Goal: Task Accomplishment & Management: Complete application form

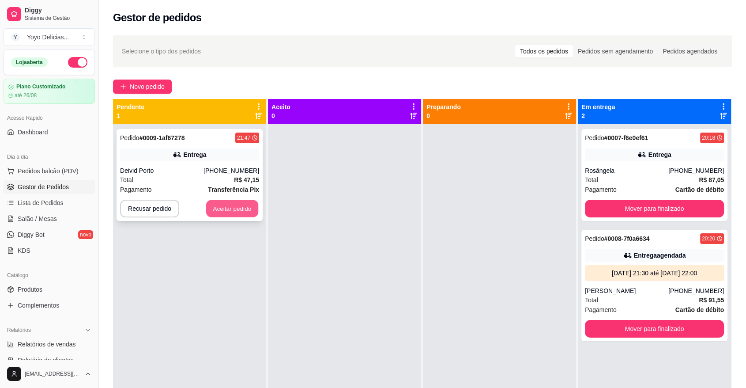
click at [236, 205] on button "Aceitar pedido" at bounding box center [232, 208] width 52 height 17
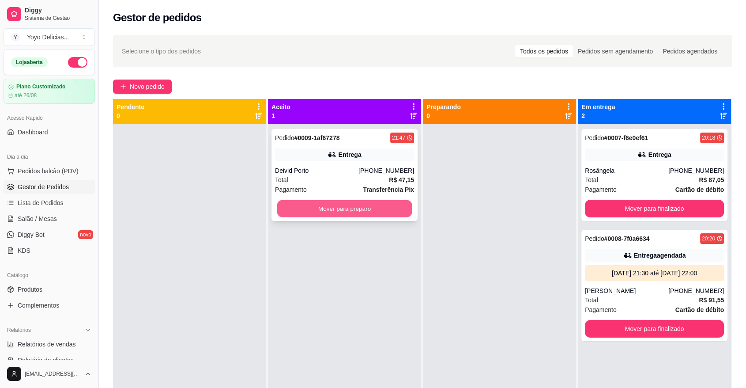
click at [341, 208] on button "Mover para preparo" at bounding box center [344, 208] width 135 height 17
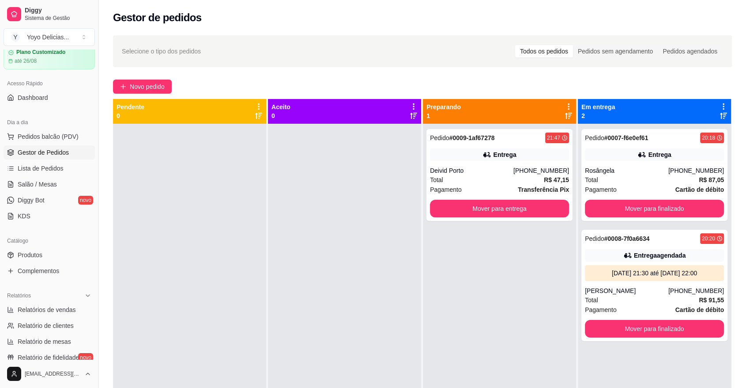
scroll to position [49, 0]
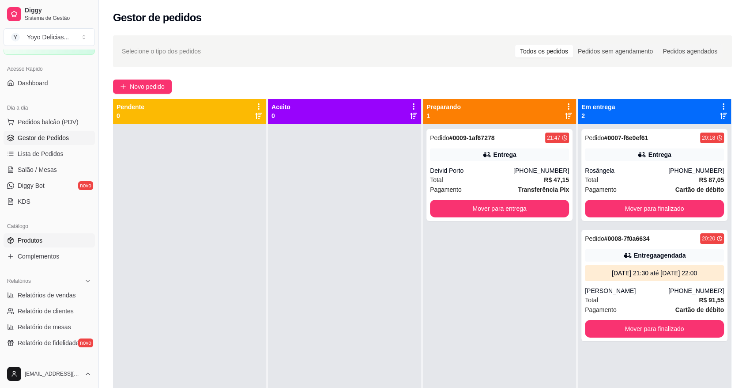
click at [34, 244] on span "Produtos" at bounding box center [30, 240] width 25 height 9
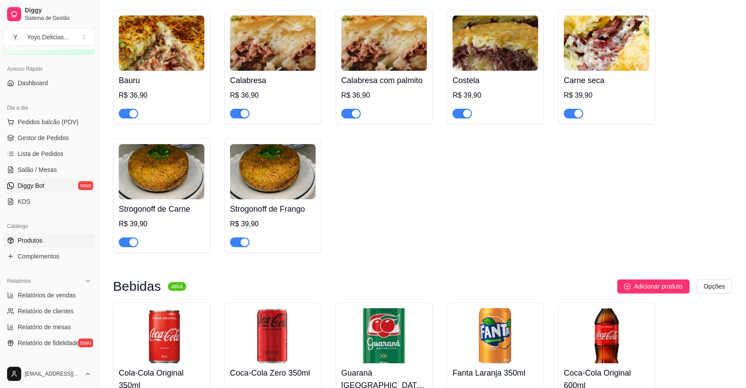
scroll to position [49, 0]
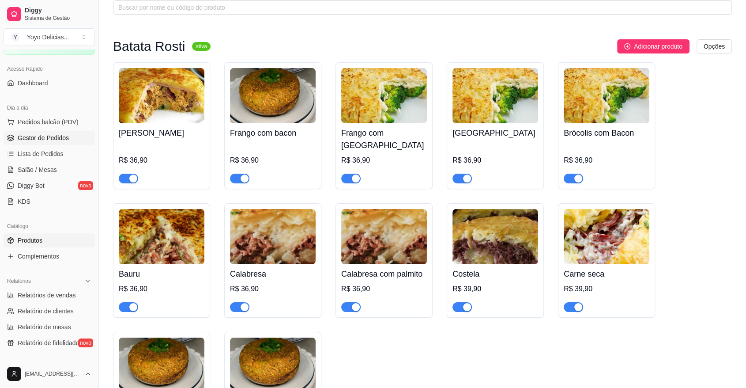
click at [45, 133] on link "Gestor de Pedidos" at bounding box center [49, 138] width 91 height 14
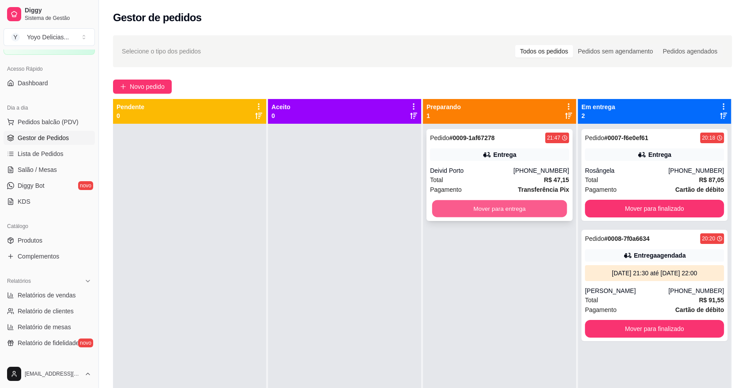
click at [540, 206] on button "Mover para entrega" at bounding box center [499, 208] width 135 height 17
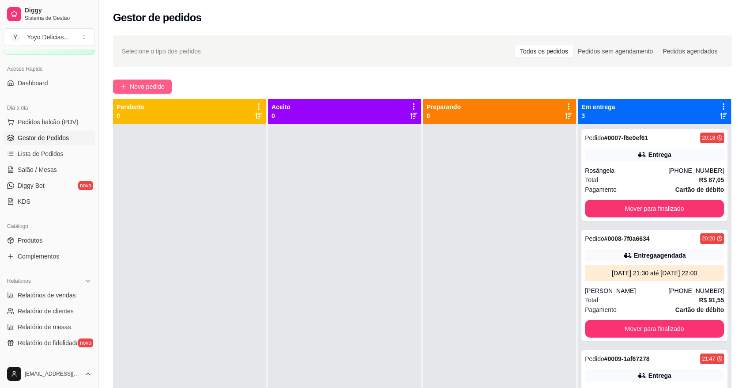
click at [147, 84] on span "Novo pedido" at bounding box center [147, 87] width 35 height 10
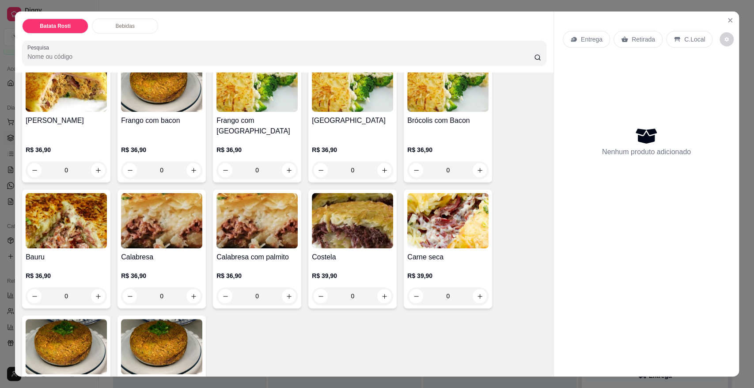
scroll to position [147, 0]
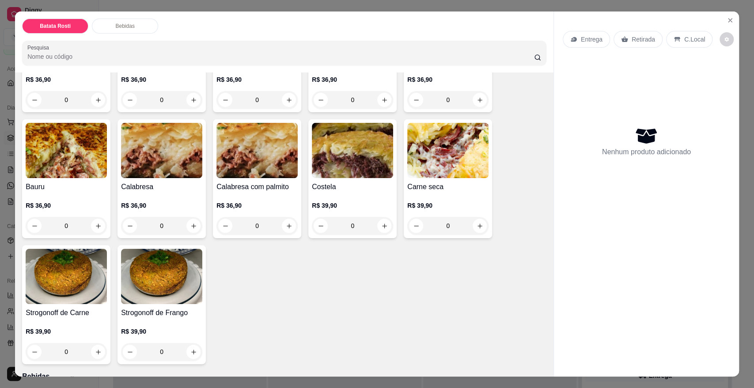
click at [115, 29] on p "Bebidas" at bounding box center [124, 26] width 19 height 7
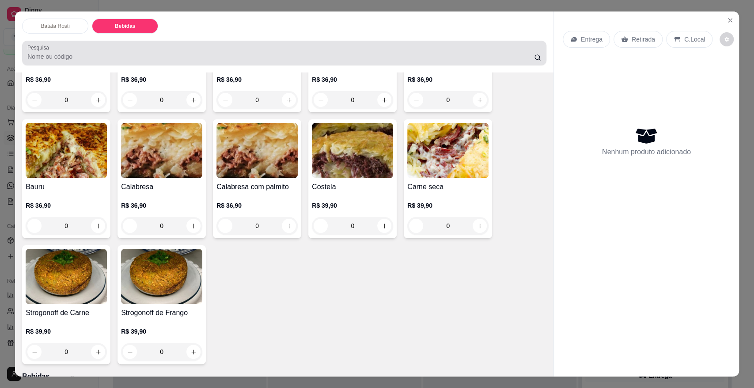
scroll to position [16, 0]
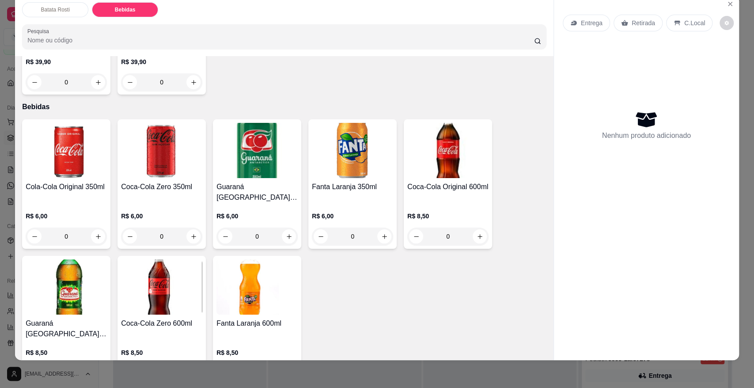
click at [92, 366] on button "increase-product-quantity" at bounding box center [98, 373] width 14 height 14
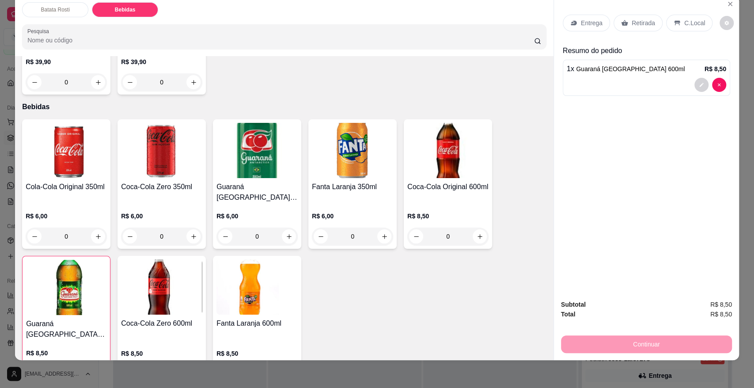
click at [92, 366] on button "increase-product-quantity" at bounding box center [98, 373] width 14 height 14
type input "2"
click at [43, 7] on p "Batata Rosti" at bounding box center [55, 9] width 29 height 7
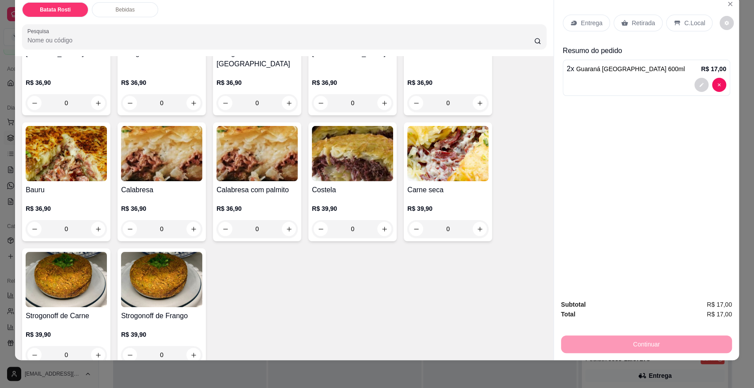
scroll to position [138, 0]
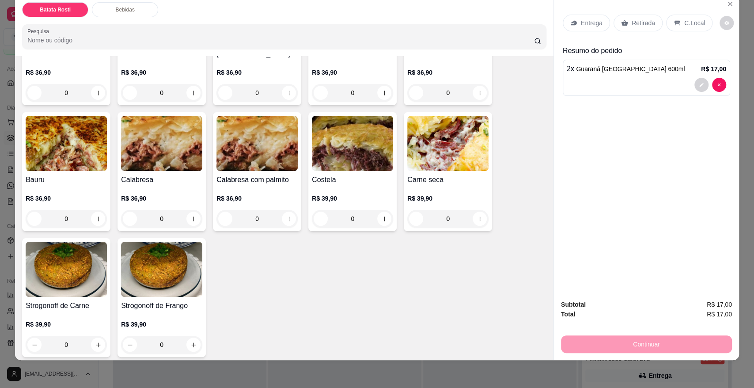
click at [83, 300] on h4 "Strogonoff de Carne" at bounding box center [66, 305] width 81 height 11
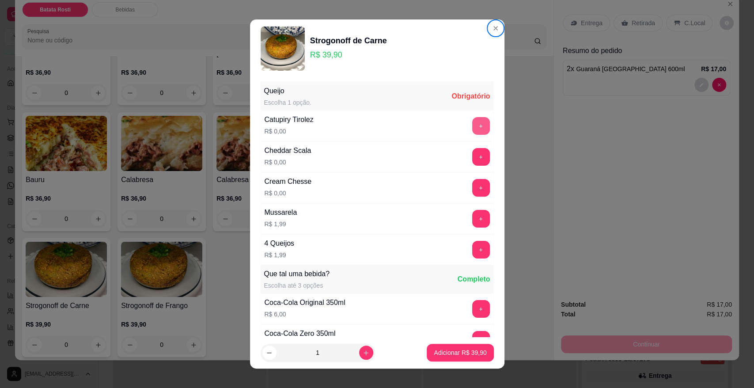
click at [472, 123] on button "+" at bounding box center [481, 126] width 18 height 18
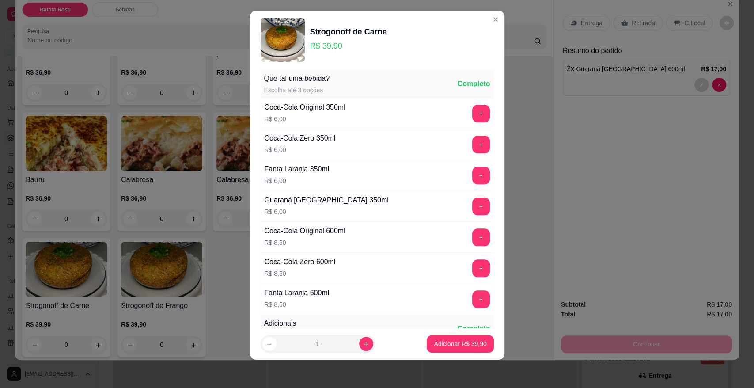
scroll to position [187, 0]
click at [363, 343] on icon "increase-product-quantity" at bounding box center [366, 344] width 7 height 7
type input "2"
click at [444, 344] on p "Adicionar R$ 79,80" at bounding box center [460, 343] width 53 height 9
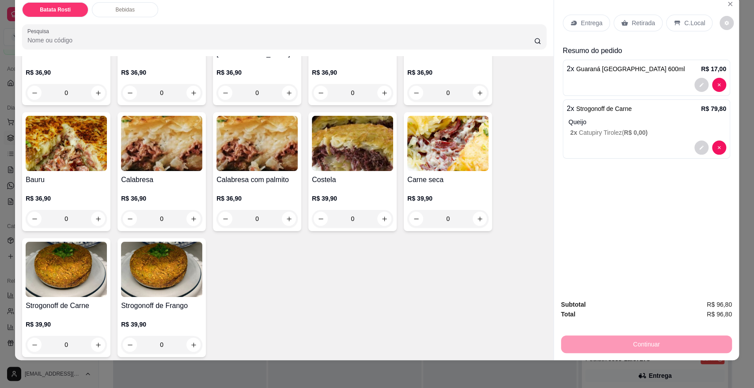
click at [589, 16] on div "Entrega" at bounding box center [586, 23] width 47 height 17
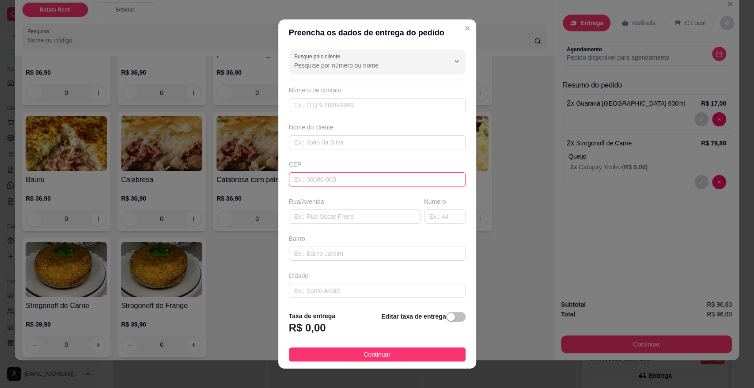
click at [330, 178] on input "text" at bounding box center [377, 179] width 177 height 14
paste input "18078627"
type input "18078627"
click at [432, 217] on input "text" at bounding box center [445, 216] width 42 height 14
type input "[GEOGRAPHIC_DATA][PERSON_NAME]"
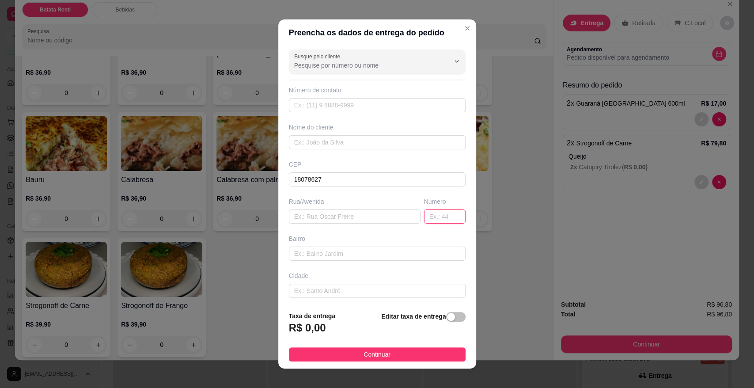
type input "[GEOGRAPHIC_DATA]"
type input "Sorocaba"
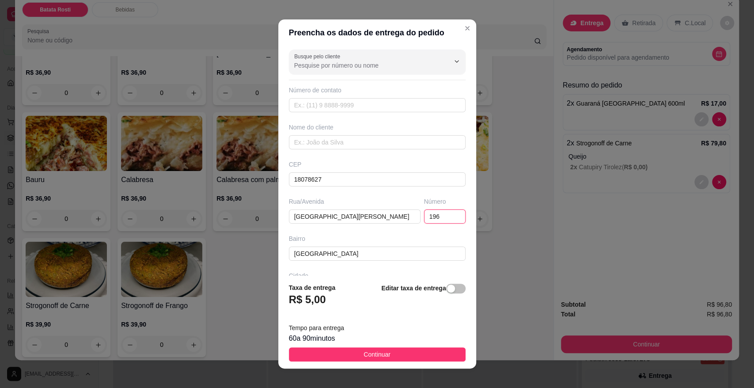
type input "196"
click at [322, 110] on input "text" at bounding box center [377, 105] width 177 height 14
paste input "[PHONE_NUMBER]"
type input "[PHONE_NUMBER]"
click at [334, 145] on input "text" at bounding box center [377, 142] width 177 height 14
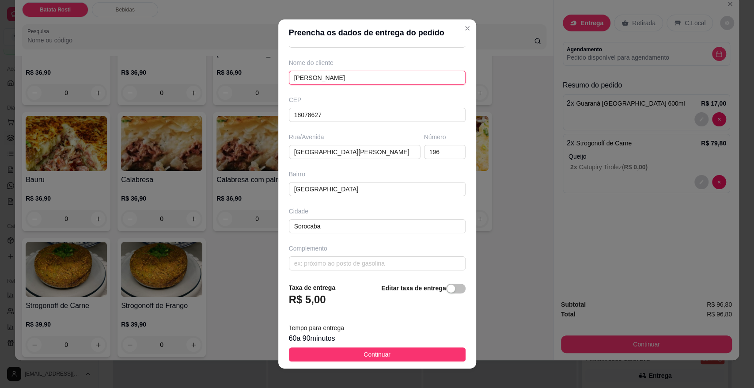
scroll to position [67, 0]
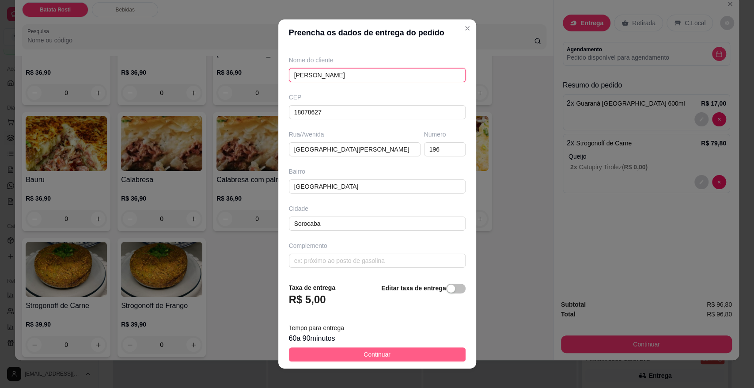
type input "[PERSON_NAME]"
click at [387, 355] on button "Continuar" at bounding box center [377, 354] width 177 height 14
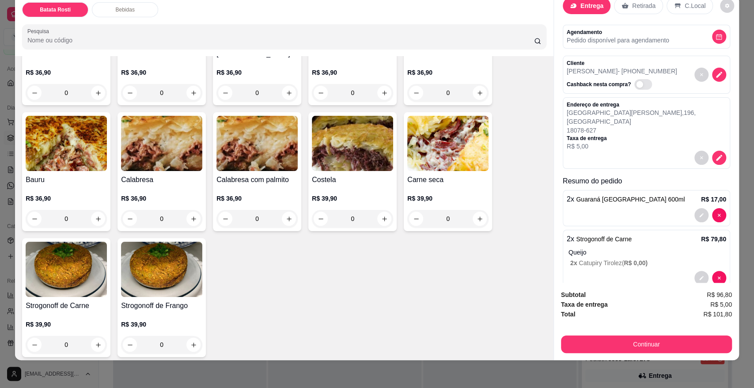
scroll to position [27, 0]
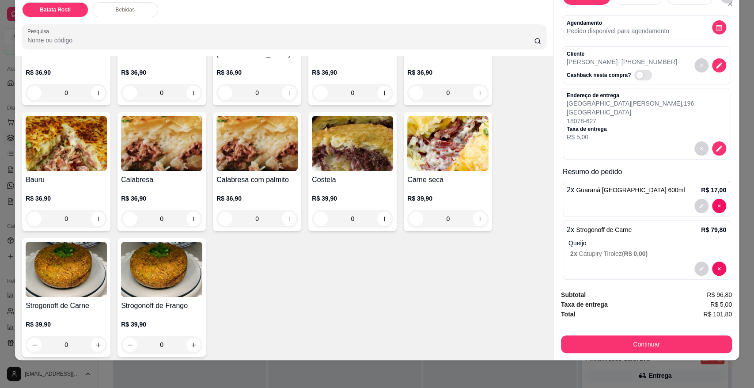
click at [715, 313] on span "R$ 101,80" at bounding box center [717, 314] width 29 height 10
copy div "R$ 101,80 Continuar"
click at [699, 266] on icon "decrease-product-quantity" at bounding box center [701, 268] width 5 height 5
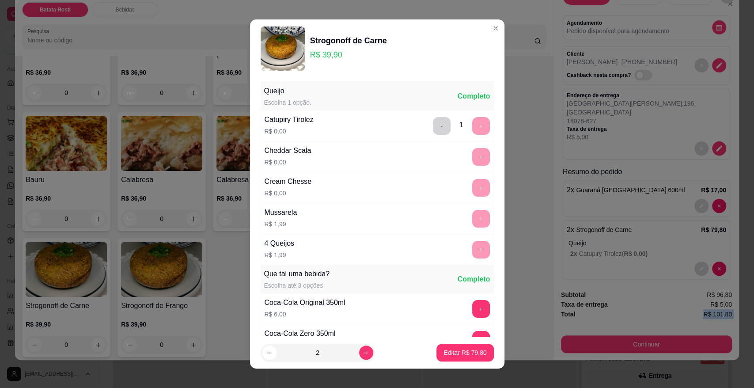
click at [433, 127] on button "-" at bounding box center [442, 126] width 18 height 18
click at [472, 181] on button "+" at bounding box center [481, 188] width 18 height 18
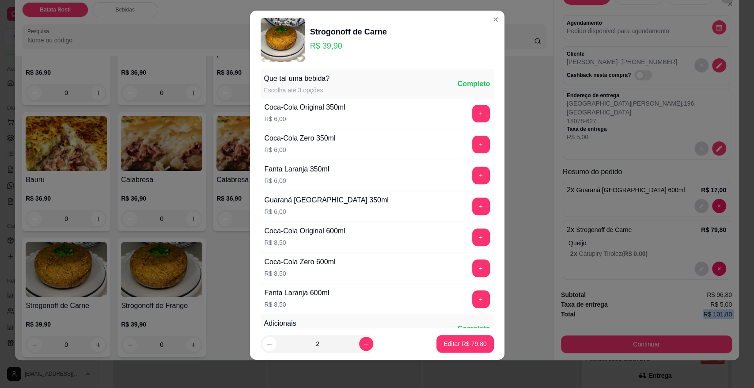
scroll to position [187, 0]
click at [441, 338] on button "Editar R$ 79,80" at bounding box center [464, 344] width 57 height 18
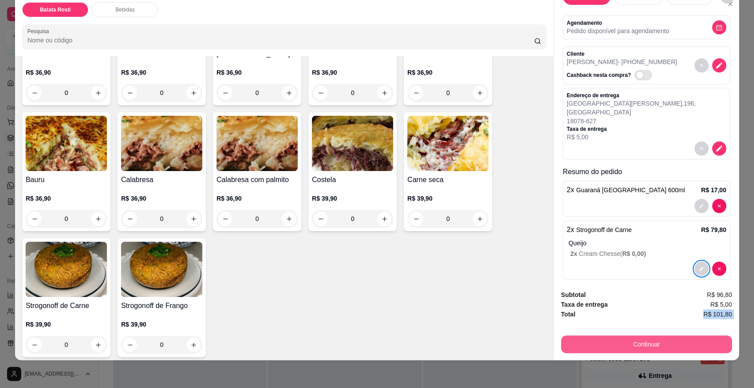
click at [703, 345] on button "Continuar" at bounding box center [646, 344] width 171 height 18
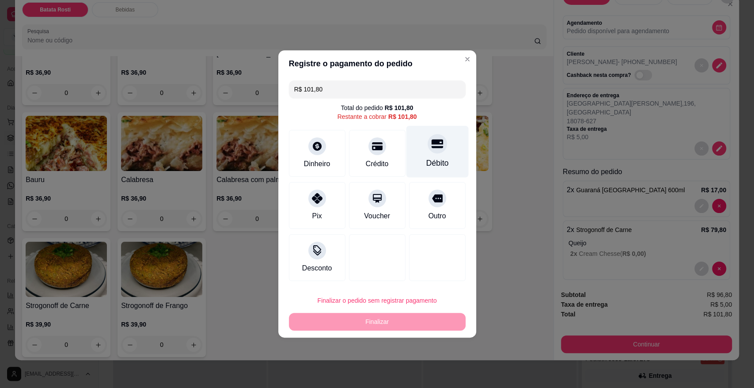
click at [433, 149] on icon at bounding box center [436, 143] width 11 height 11
type input "R$ 0,00"
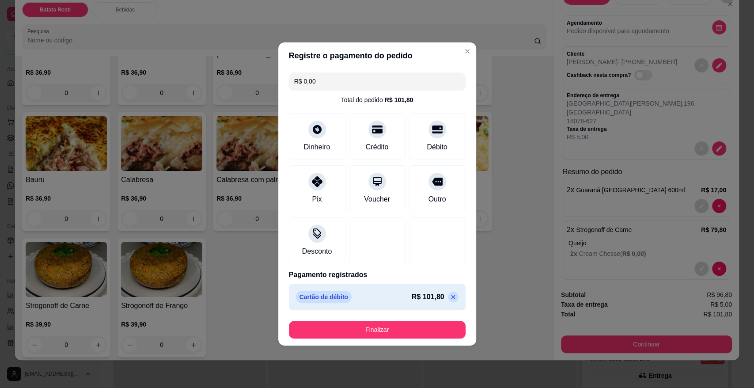
click at [393, 322] on button "Finalizar" at bounding box center [377, 330] width 177 height 18
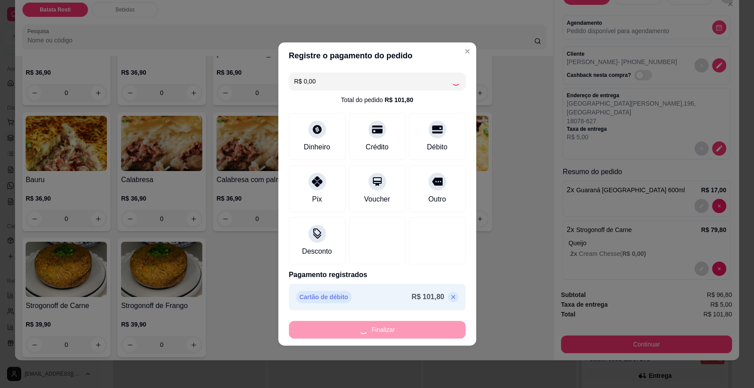
type input "0"
type input "-R$ 101,80"
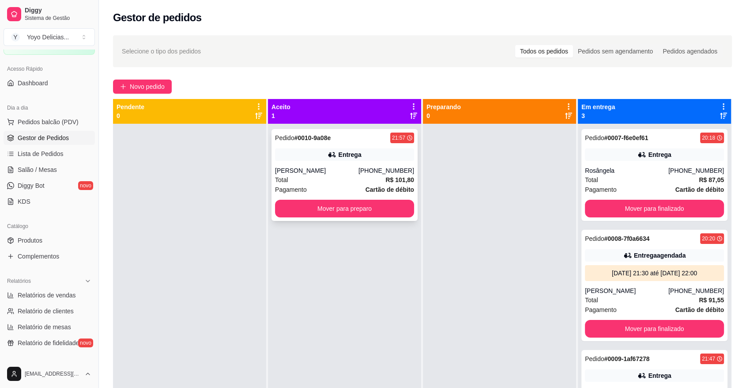
click at [318, 171] on div "[PERSON_NAME]" at bounding box center [316, 170] width 83 height 9
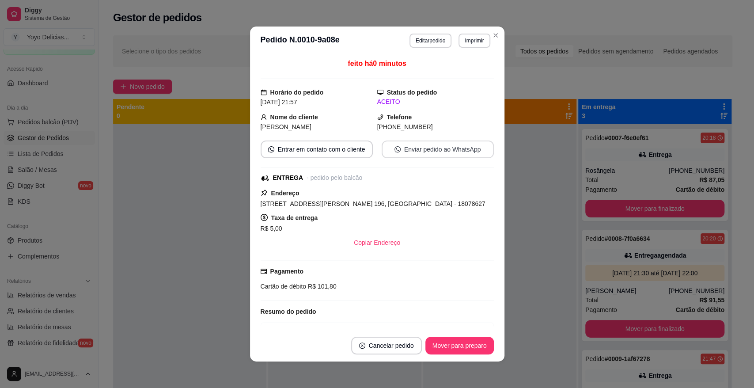
click at [476, 141] on button "Enviar pedido ao WhatsApp" at bounding box center [438, 149] width 112 height 18
click at [360, 203] on span "[STREET_ADDRESS][PERSON_NAME] 196, [GEOGRAPHIC_DATA] - 18078627" at bounding box center [373, 203] width 225 height 7
copy span "[STREET_ADDRESS][PERSON_NAME] 196, [GEOGRAPHIC_DATA] - 18078627"
